Goal: Navigation & Orientation: Find specific page/section

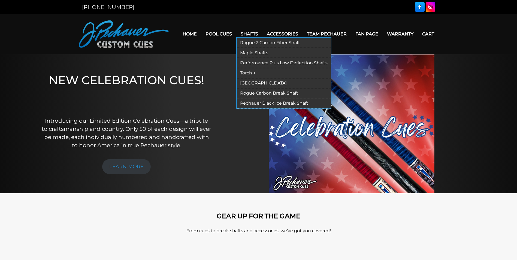
click at [244, 73] on link "Torch +" at bounding box center [284, 73] width 94 height 10
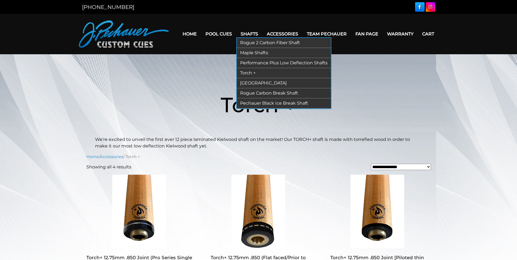
click at [247, 84] on link "[GEOGRAPHIC_DATA]" at bounding box center [284, 83] width 94 height 10
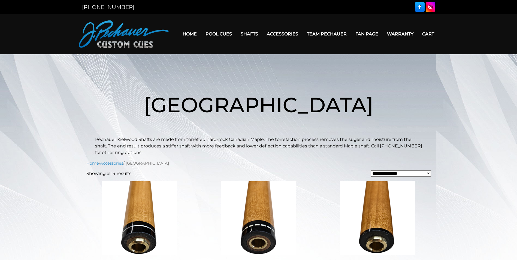
click at [187, 32] on link "Home" at bounding box center [189, 34] width 23 height 14
